Goal: Information Seeking & Learning: Check status

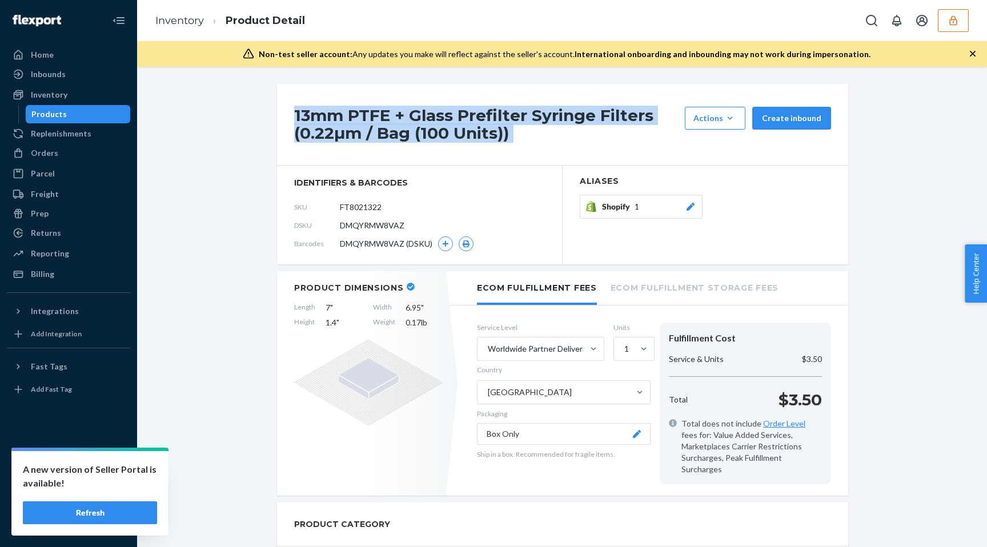
scroll to position [769, 0]
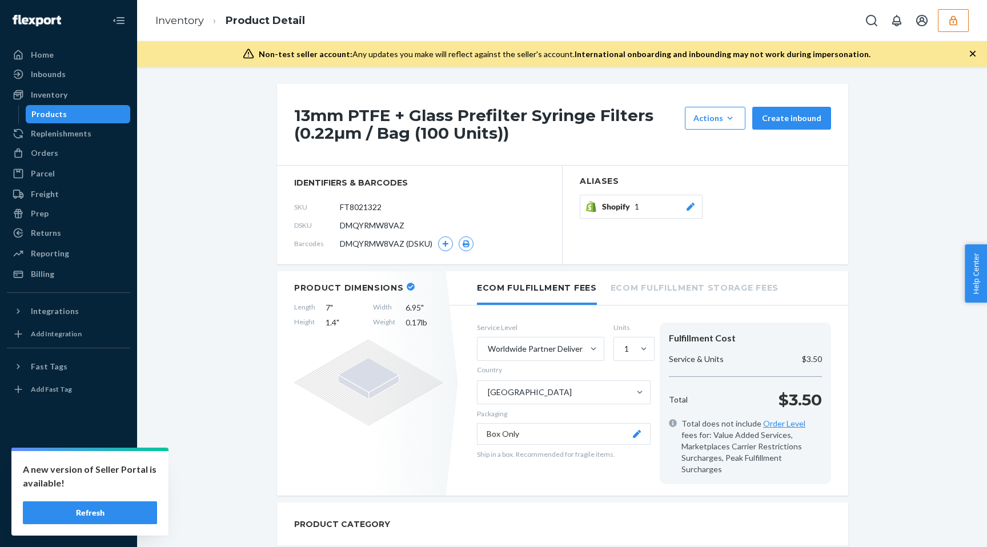
click at [969, 21] on div "Inventory Product Detail" at bounding box center [562, 20] width 850 height 41
click at [963, 23] on button "button" at bounding box center [953, 20] width 31 height 23
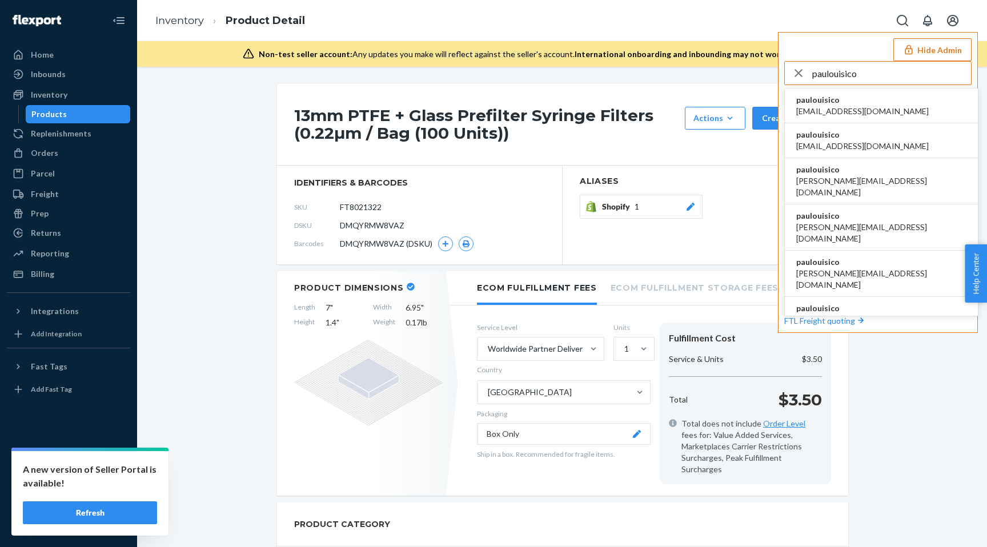
scroll to position [0, 0]
type input "paulouisico"
click at [854, 100] on li "paulouisico al@ouisi.co" at bounding box center [881, 106] width 193 height 35
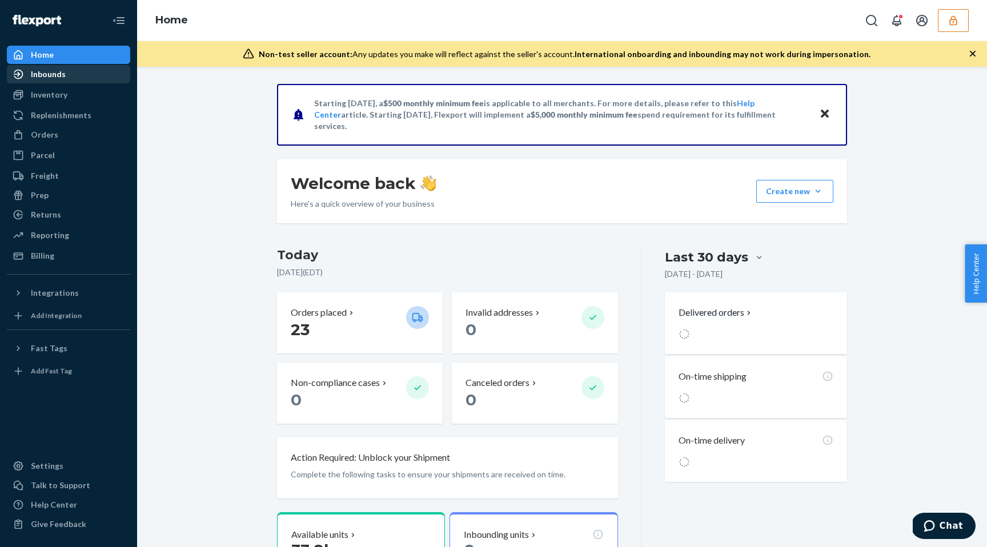
click at [89, 68] on div "Inbounds" at bounding box center [68, 74] width 121 height 16
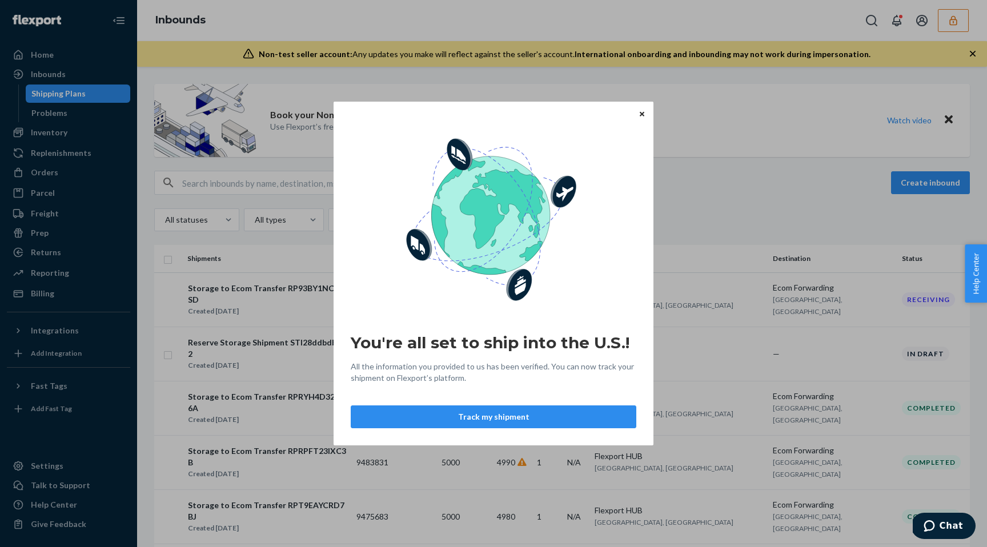
click at [641, 111] on icon "Close" at bounding box center [642, 113] width 5 height 7
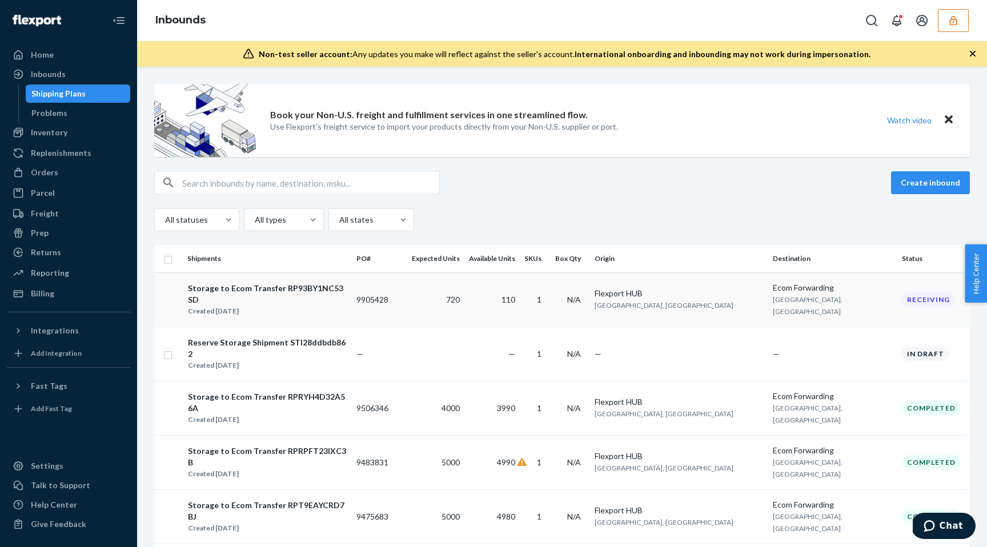
click at [247, 305] on div "Storage to Ecom Transfer RP93BY1NC53SD Created [DATE]" at bounding box center [267, 299] width 160 height 35
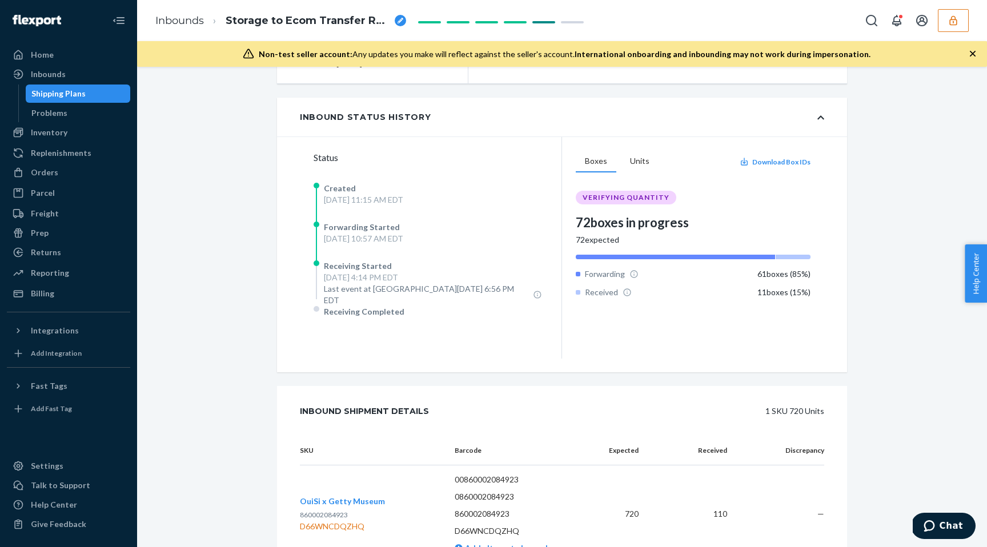
scroll to position [224, 0]
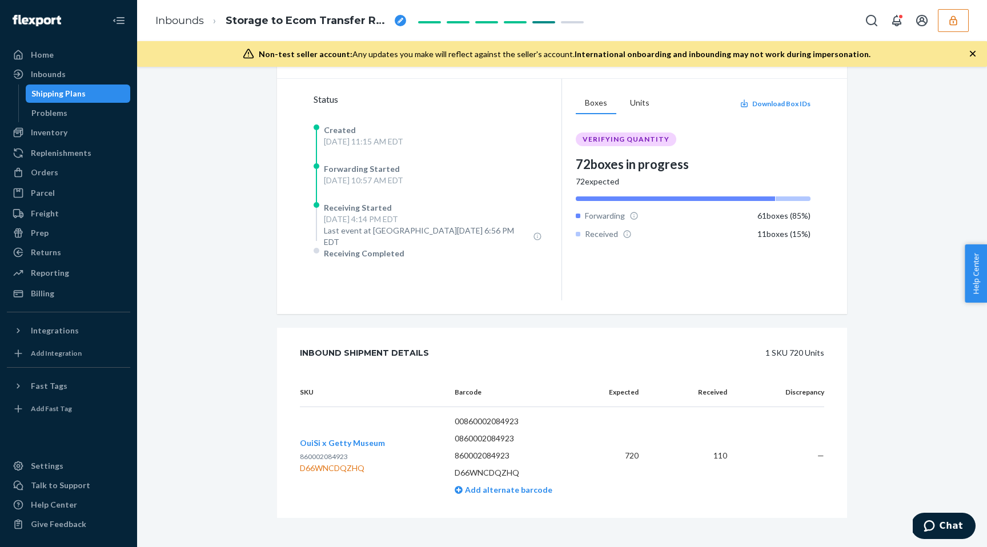
click at [328, 463] on div "D66WNCDQZHQ" at bounding box center [342, 468] width 85 height 11
copy div "D66WNCDQZHQ"
click at [57, 75] on div "Inbounds" at bounding box center [48, 74] width 35 height 11
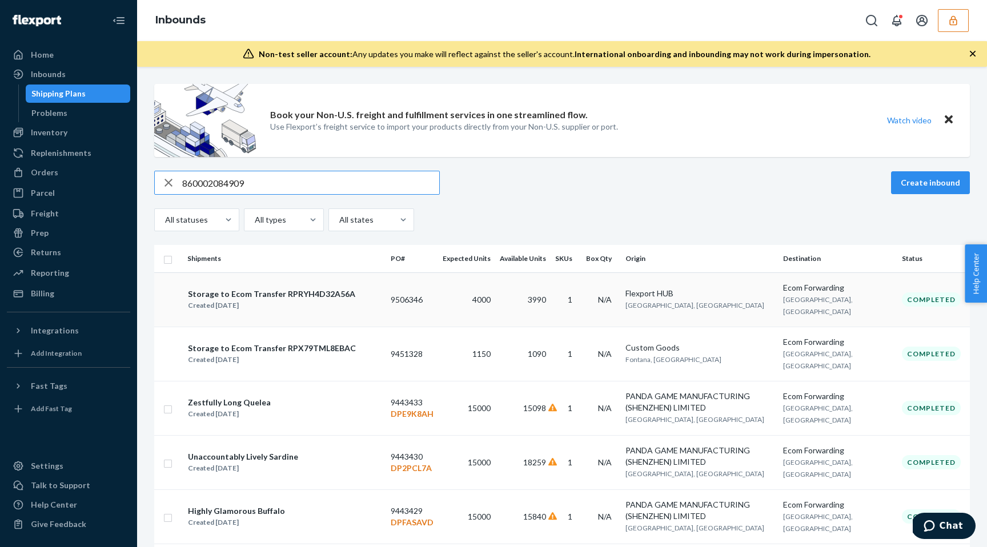
type input "860002084909"
click at [955, 26] on button "button" at bounding box center [953, 20] width 31 height 23
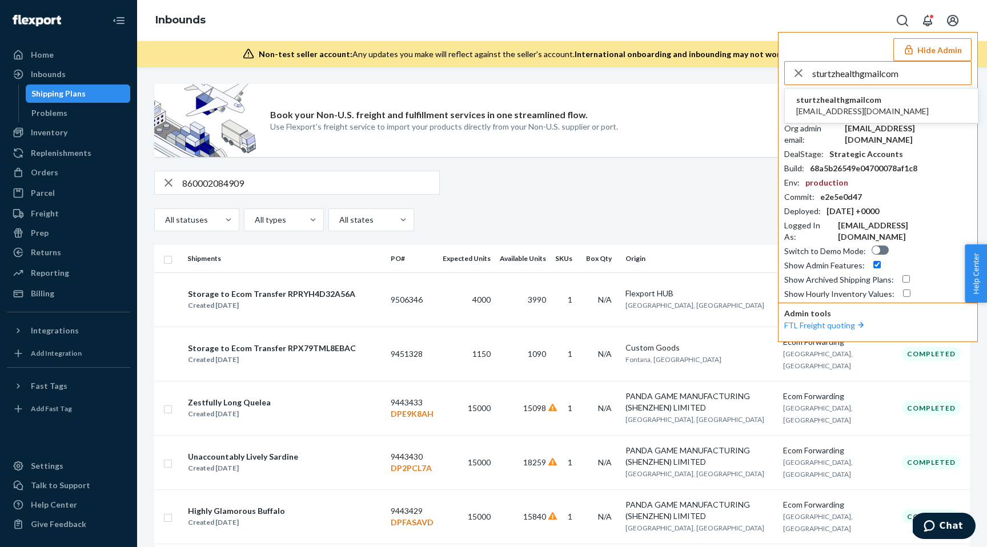
type input "sturtzhealthgmailcom"
click at [812, 105] on span "sturtzhealthgmailcom" at bounding box center [862, 99] width 133 height 11
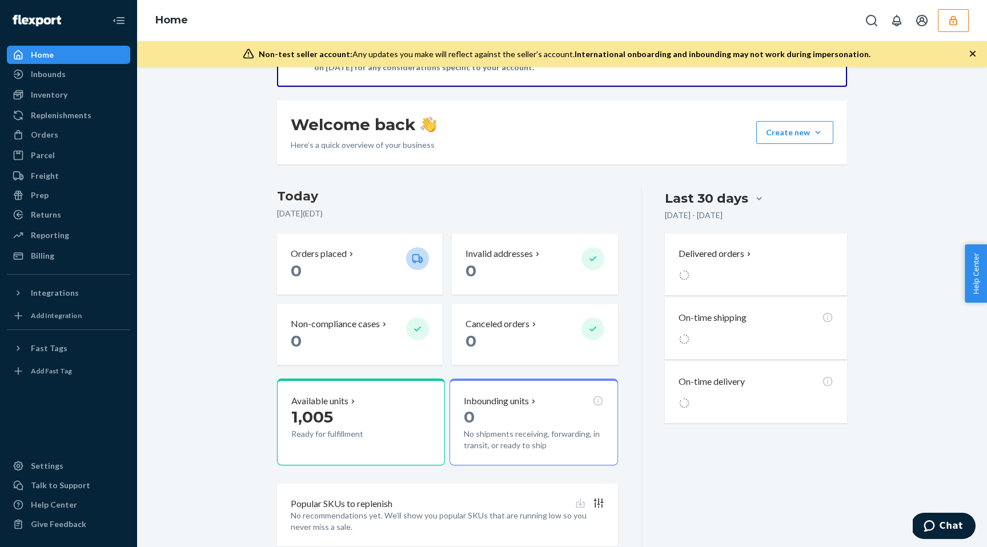
scroll to position [170, 0]
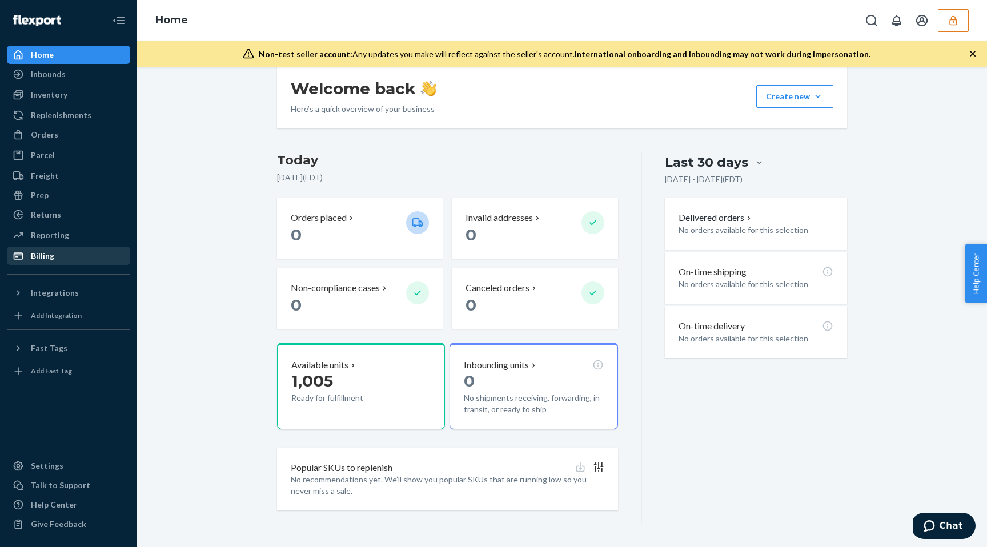
click at [54, 255] on div "Billing" at bounding box center [68, 256] width 121 height 16
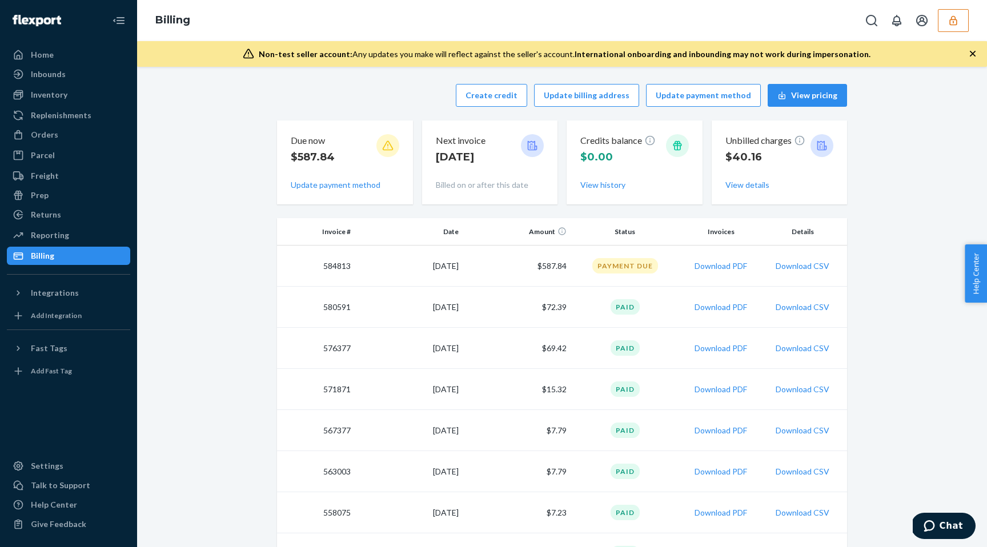
click at [943, 24] on button "button" at bounding box center [953, 20] width 31 height 23
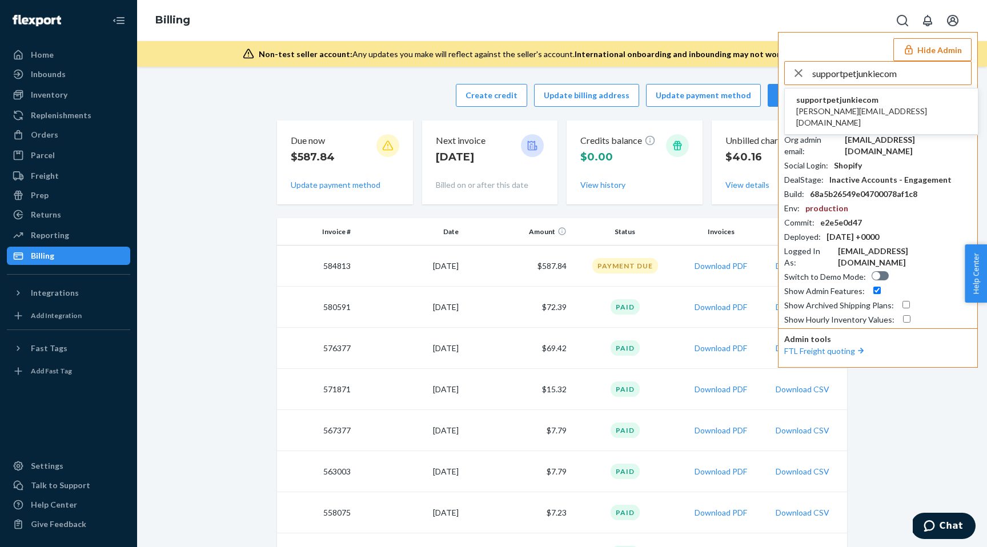
type input "supportpetjunkiecom"
click at [831, 106] on span "tim@petjunkie.com" at bounding box center [881, 117] width 170 height 23
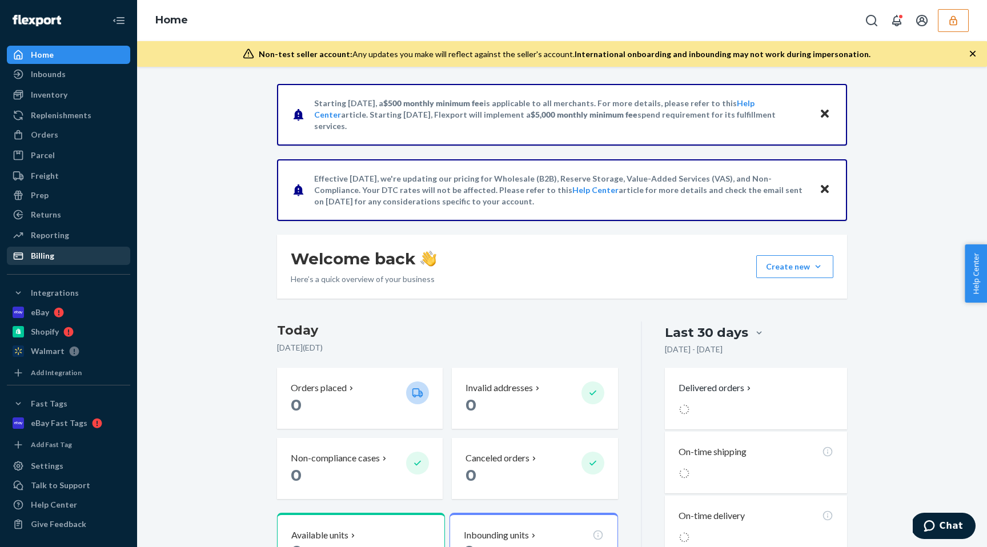
click at [69, 260] on div "Billing" at bounding box center [68, 256] width 121 height 16
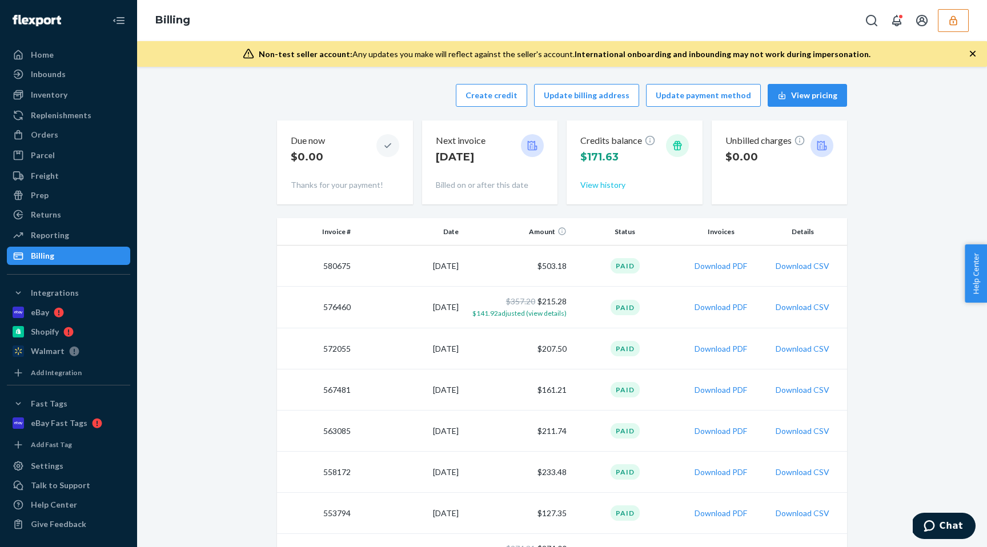
click at [622, 186] on button "View history" at bounding box center [602, 184] width 45 height 11
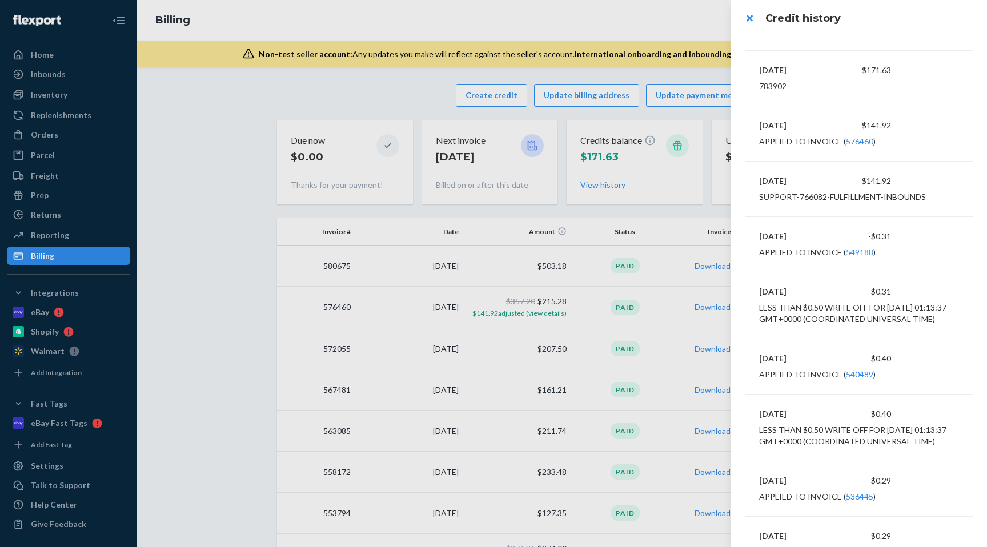
click at [778, 86] on div "783902" at bounding box center [772, 86] width 27 height 11
copy div "783902"
